Goal: Information Seeking & Learning: Check status

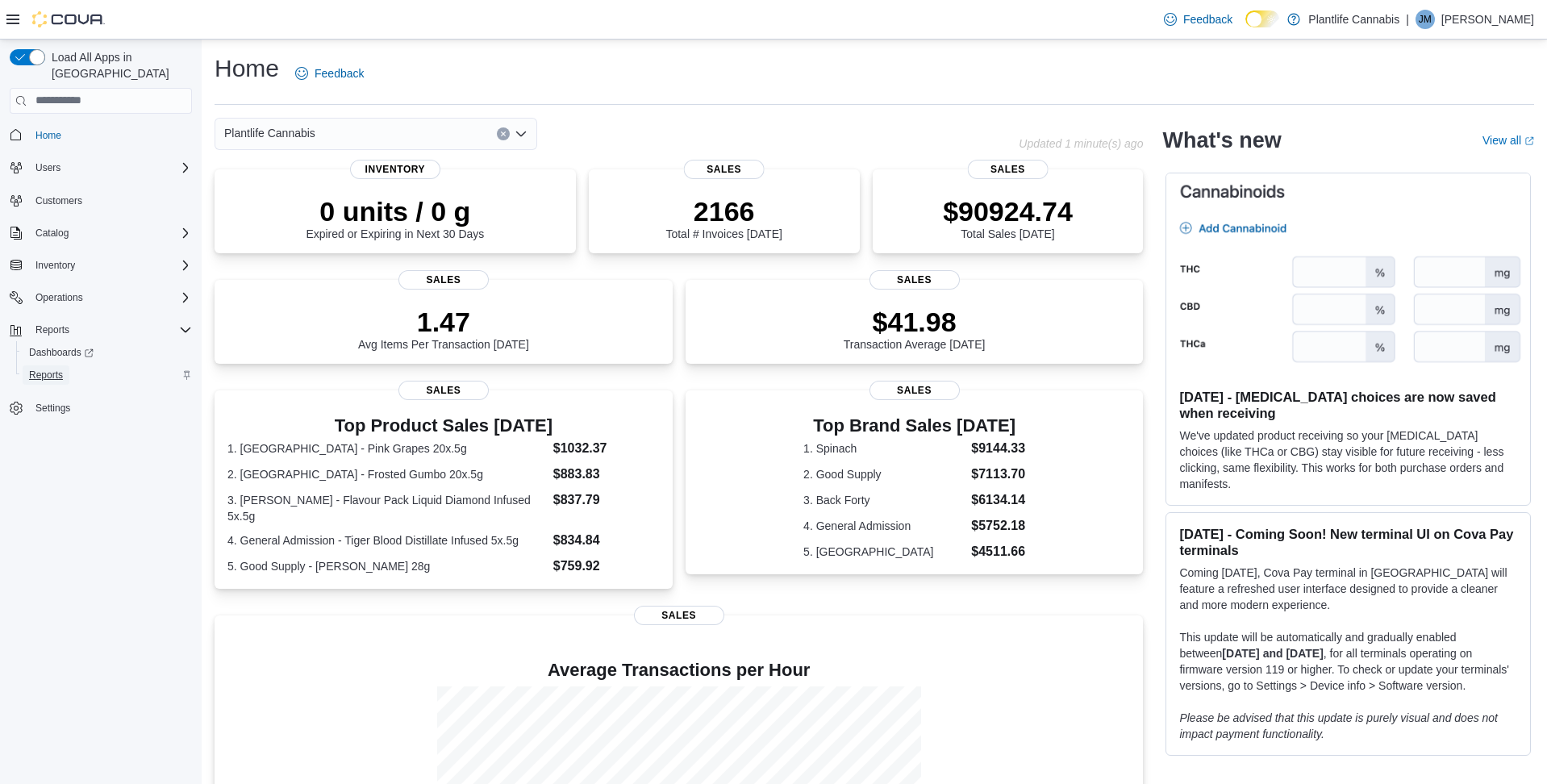
click at [68, 365] on link "Reports" at bounding box center [46, 375] width 47 height 20
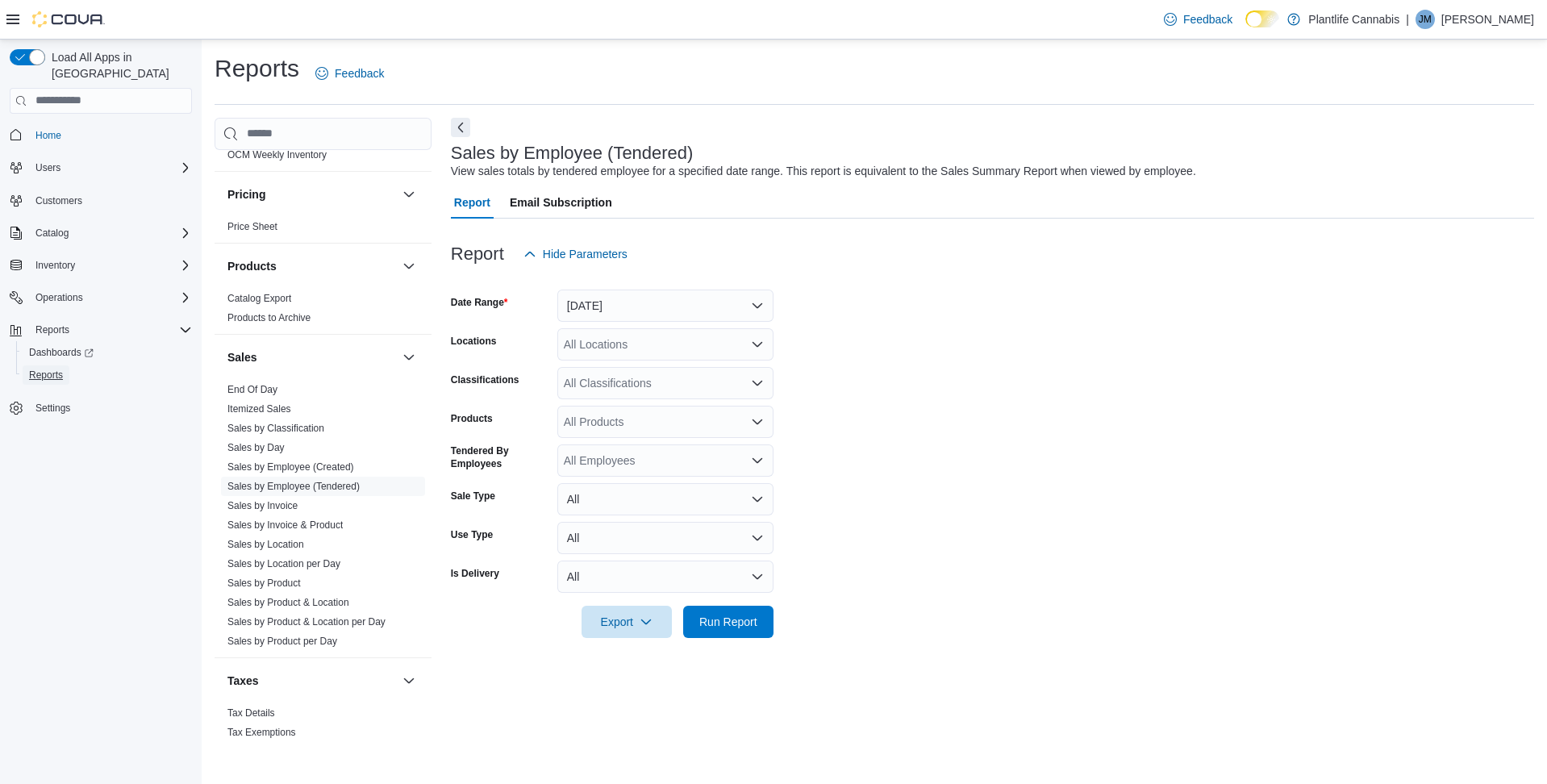
scroll to position [785, 0]
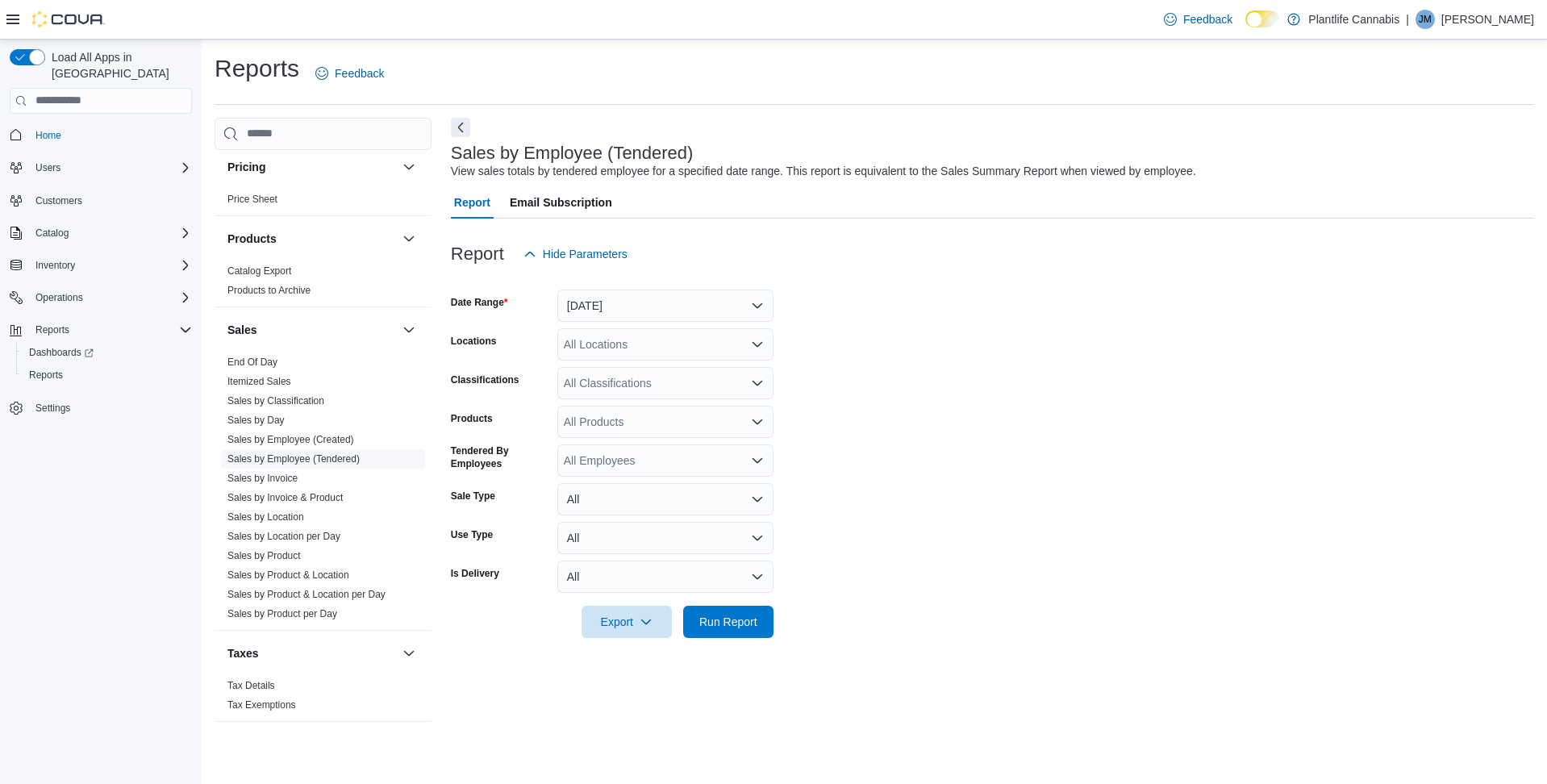
click at [336, 458] on link "Sales by Employee (Tendered)" at bounding box center [293, 459] width 132 height 12
click at [759, 302] on button "[DATE]" at bounding box center [665, 305] width 216 height 32
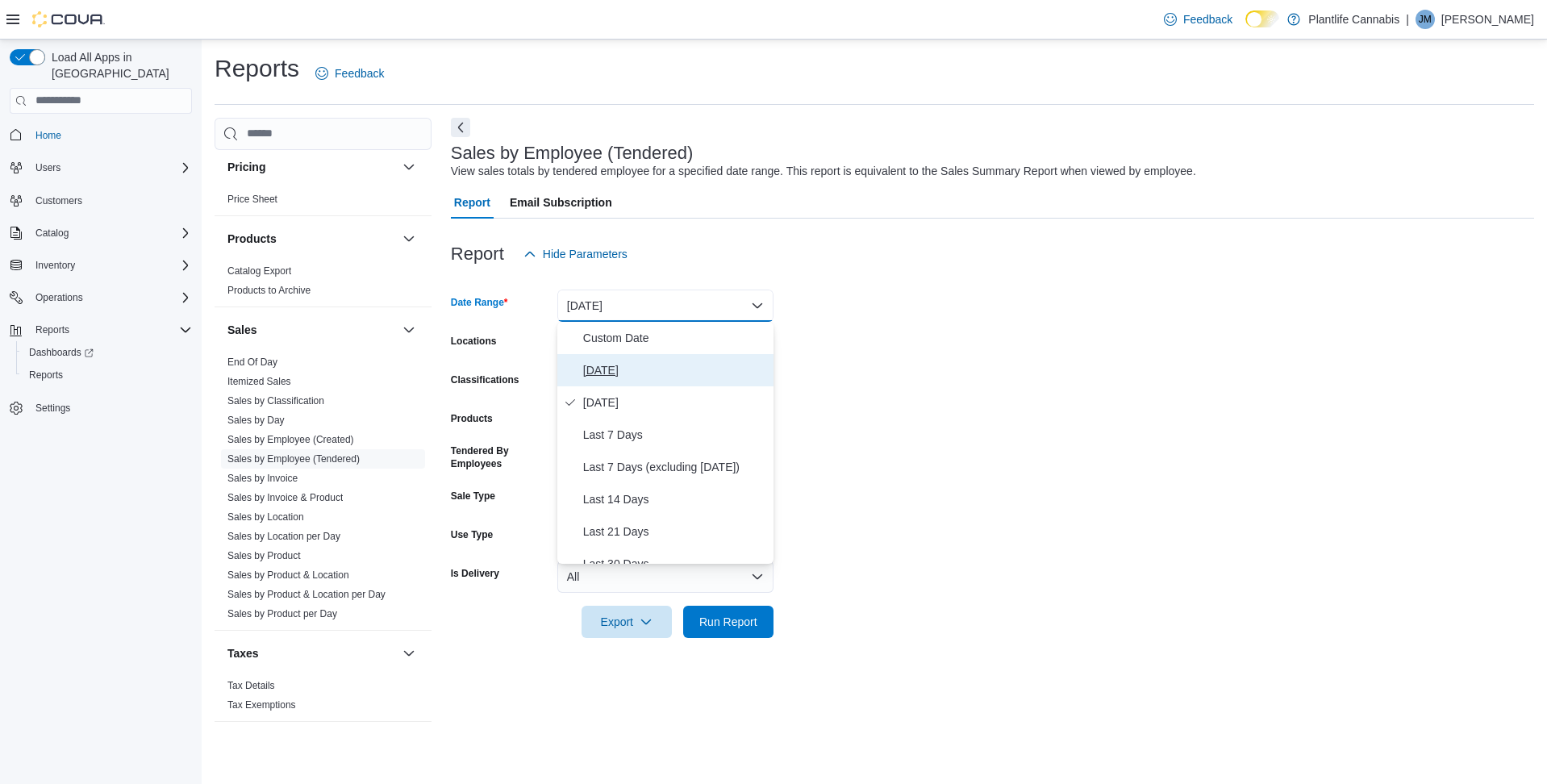
click at [647, 374] on span "[DATE]" at bounding box center [675, 370] width 184 height 20
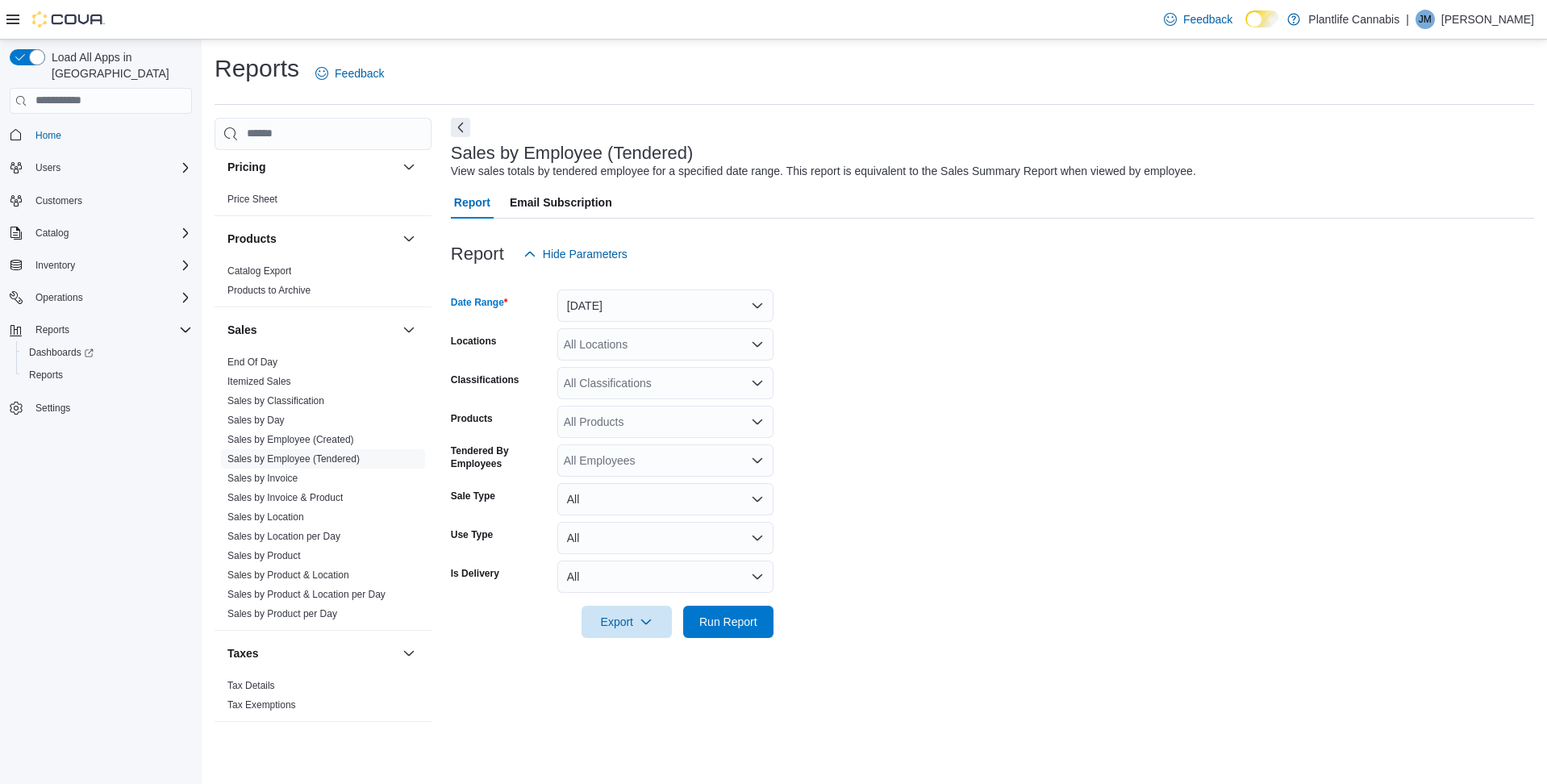
click at [653, 352] on div "All Locations" at bounding box center [665, 344] width 216 height 32
type input "***"
click at [653, 373] on span "Lloydminster" at bounding box center [631, 371] width 63 height 17
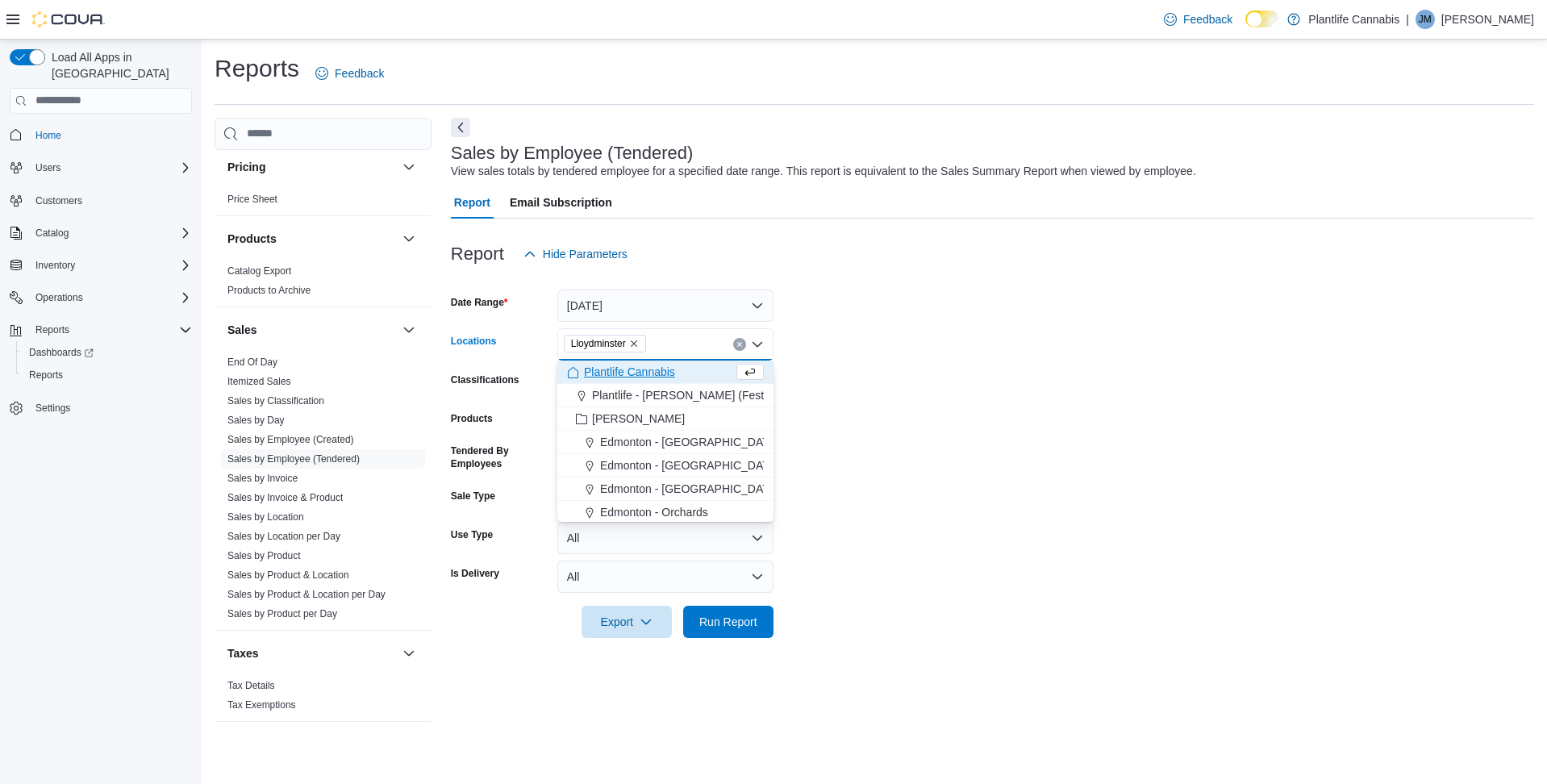
click at [875, 475] on form "Date Range [DATE] Locations [GEOGRAPHIC_DATA] Combo box. Selected. [GEOGRAPHIC_…" at bounding box center [992, 454] width 1083 height 368
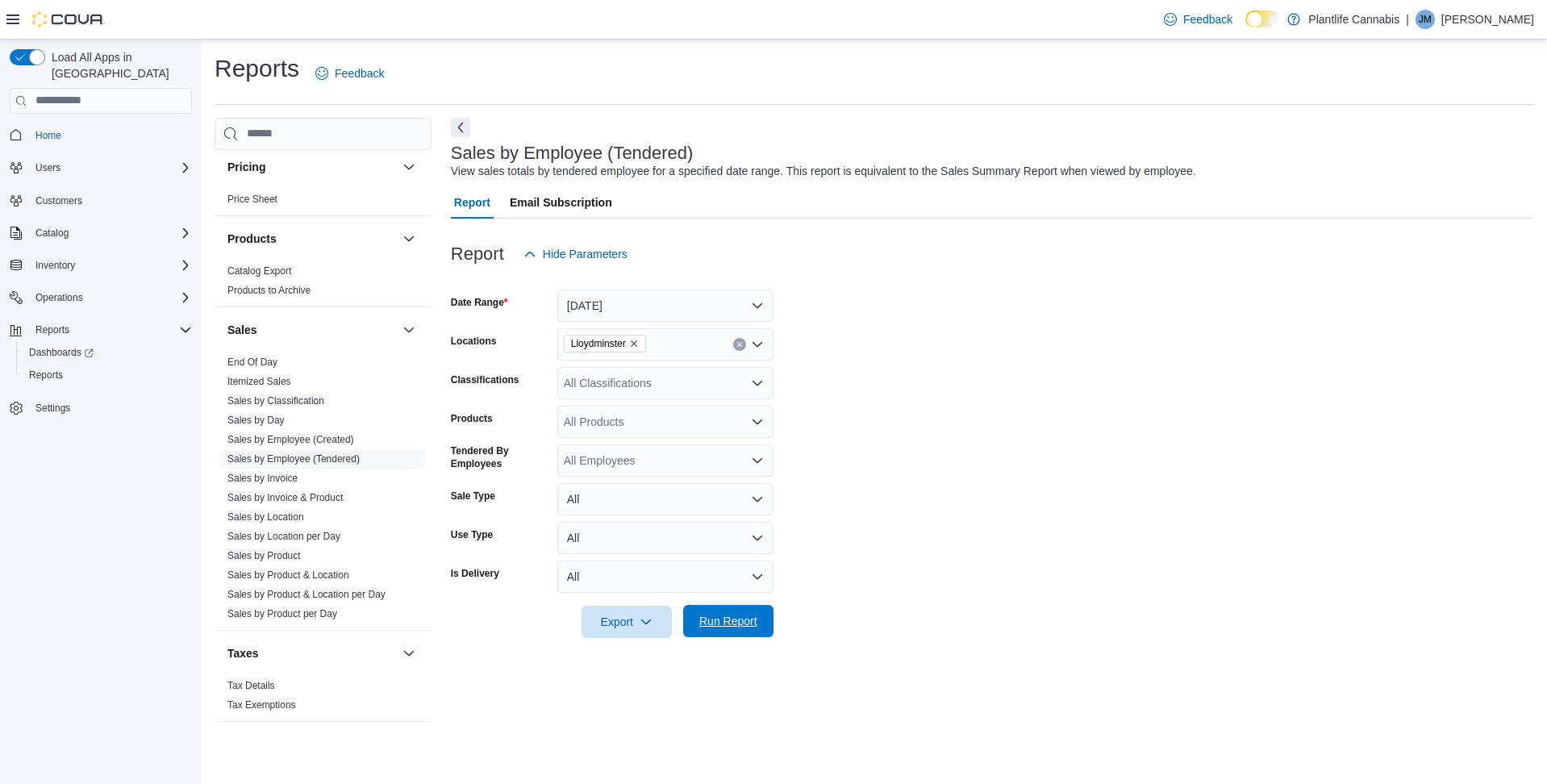
click at [725, 631] on span "Run Report" at bounding box center [728, 620] width 71 height 32
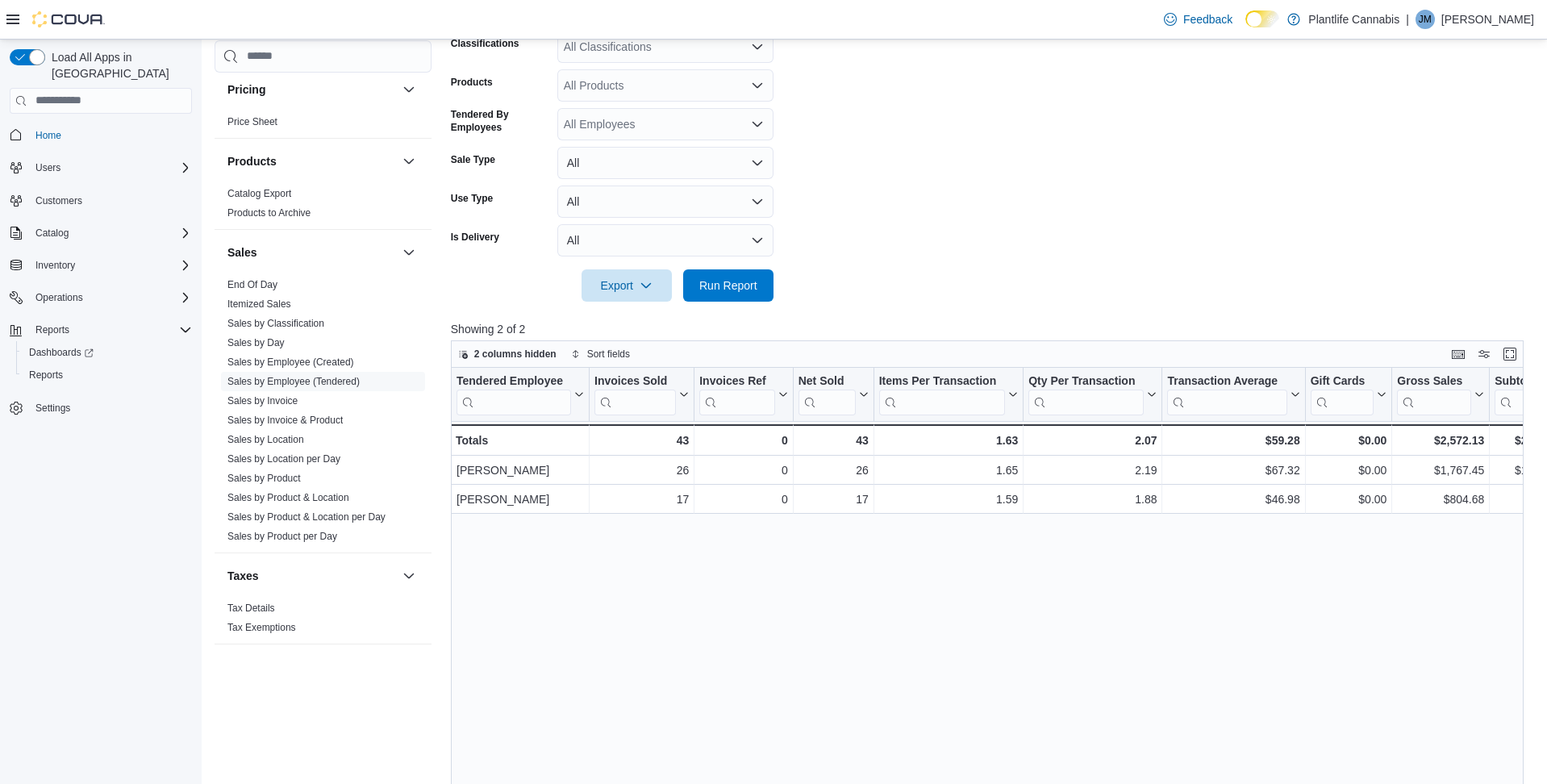
scroll to position [345, 0]
